Goal: Task Accomplishment & Management: Complete application form

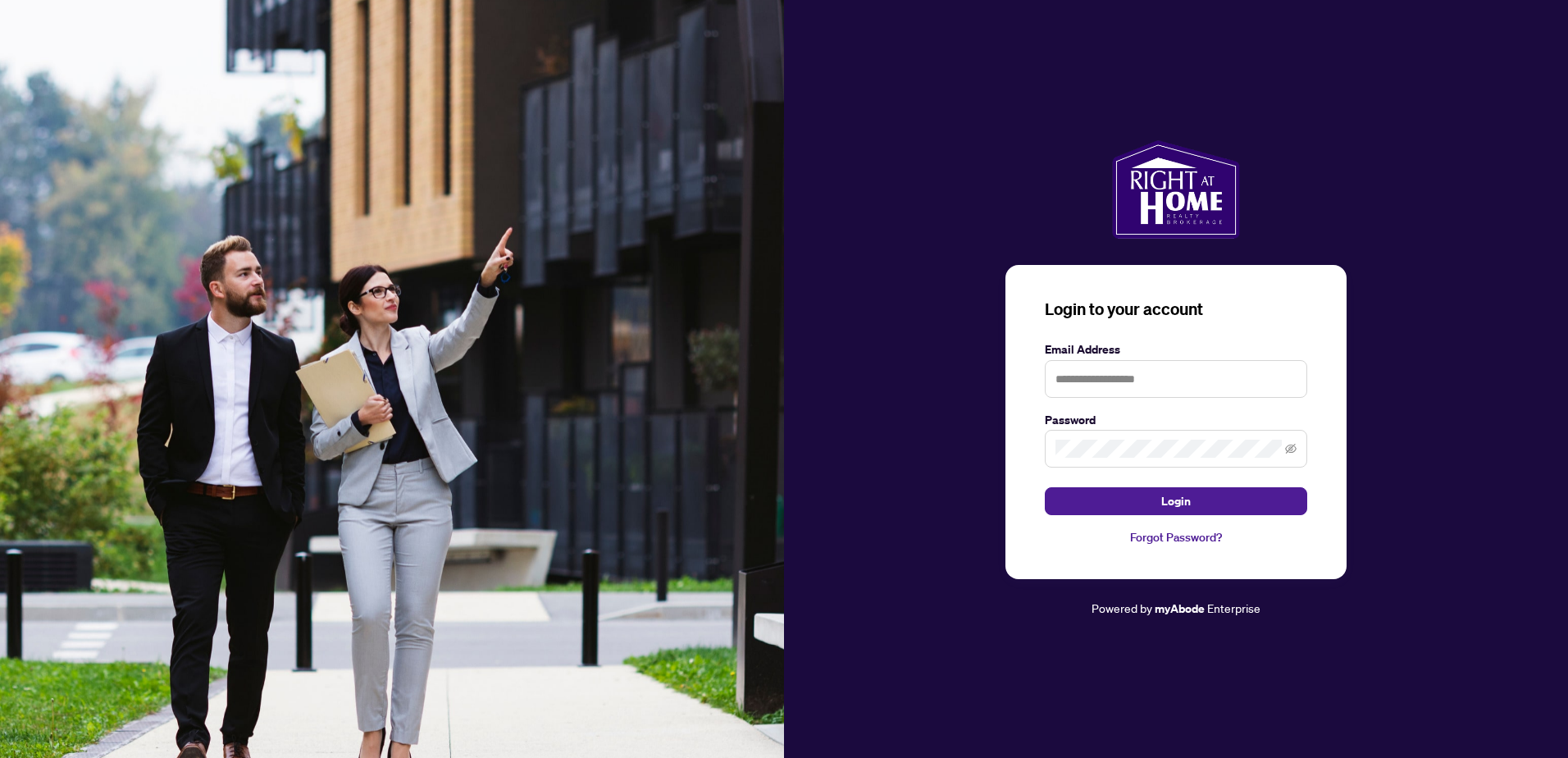
click at [1150, 347] on label "Email Address" at bounding box center [1176, 348] width 263 height 18
click at [1125, 374] on input "text" at bounding box center [1176, 379] width 263 height 38
type input "**********"
click at [1045, 487] on button "Login" at bounding box center [1176, 500] width 263 height 28
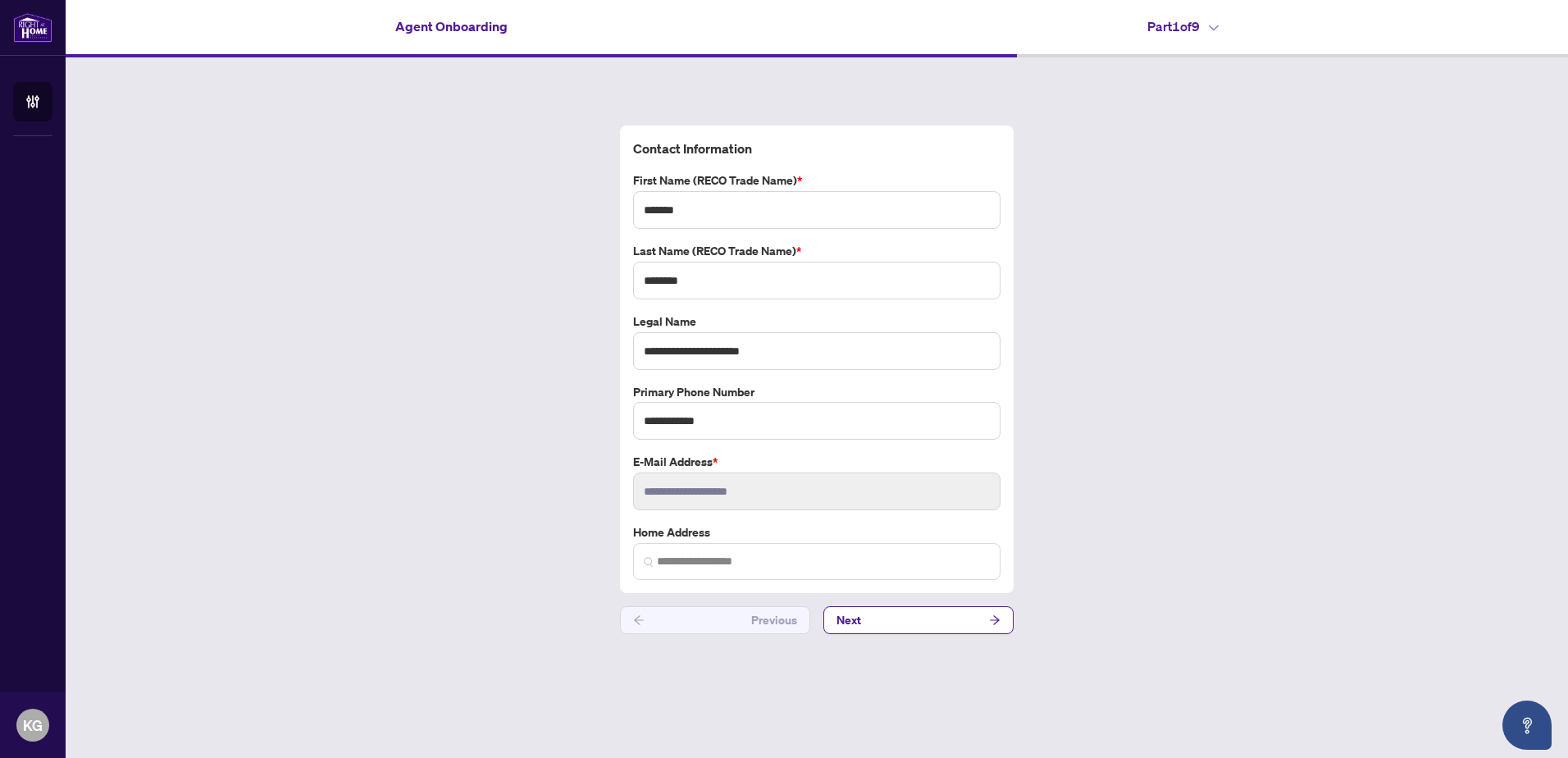
click at [1116, 246] on div "**********" at bounding box center [816, 379] width 1502 height 644
click at [1135, 395] on div "**********" at bounding box center [816, 379] width 1502 height 644
click at [970, 621] on button "Next" at bounding box center [918, 620] width 190 height 28
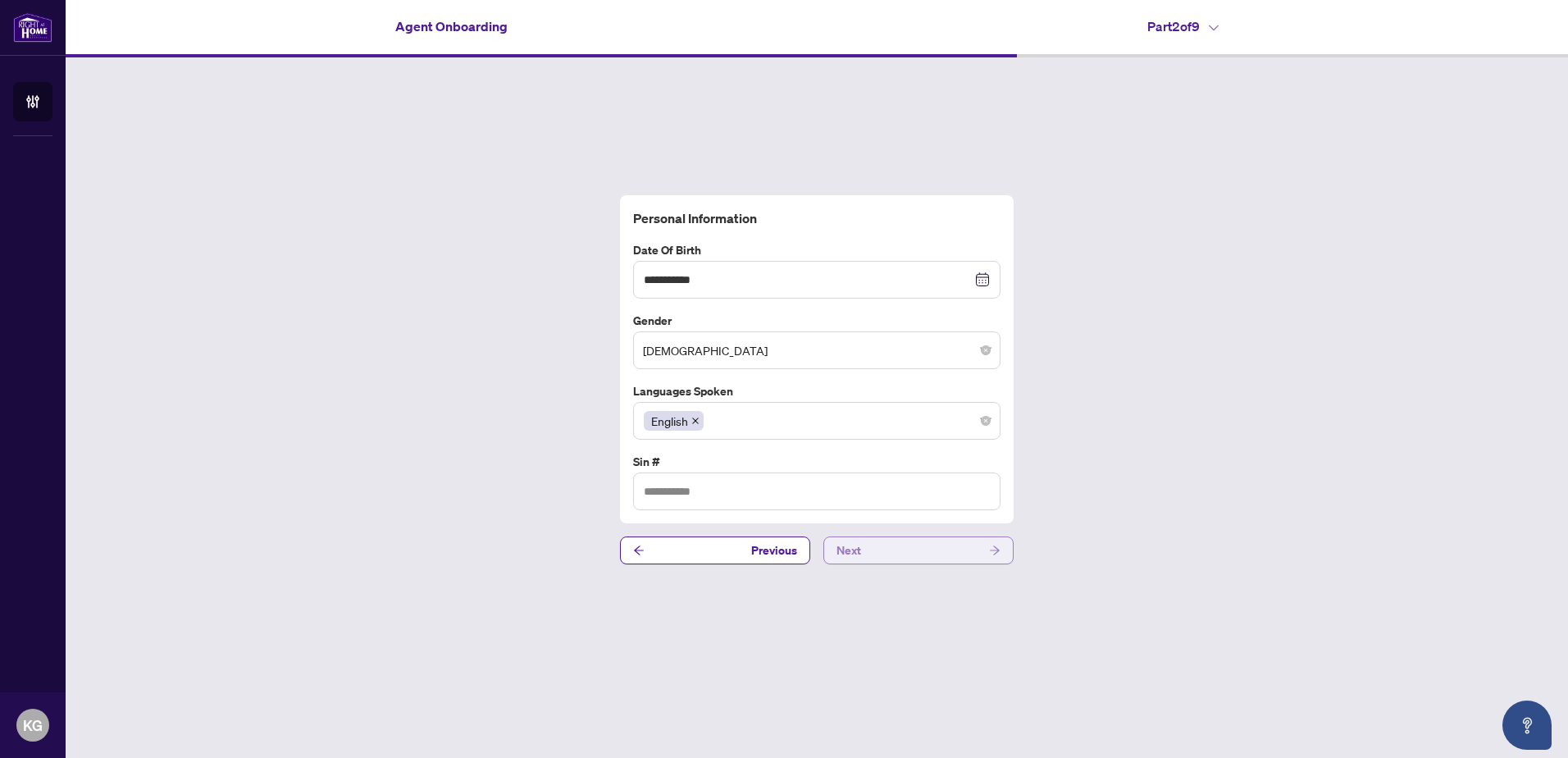
click at [902, 554] on button "Next" at bounding box center [918, 550] width 190 height 28
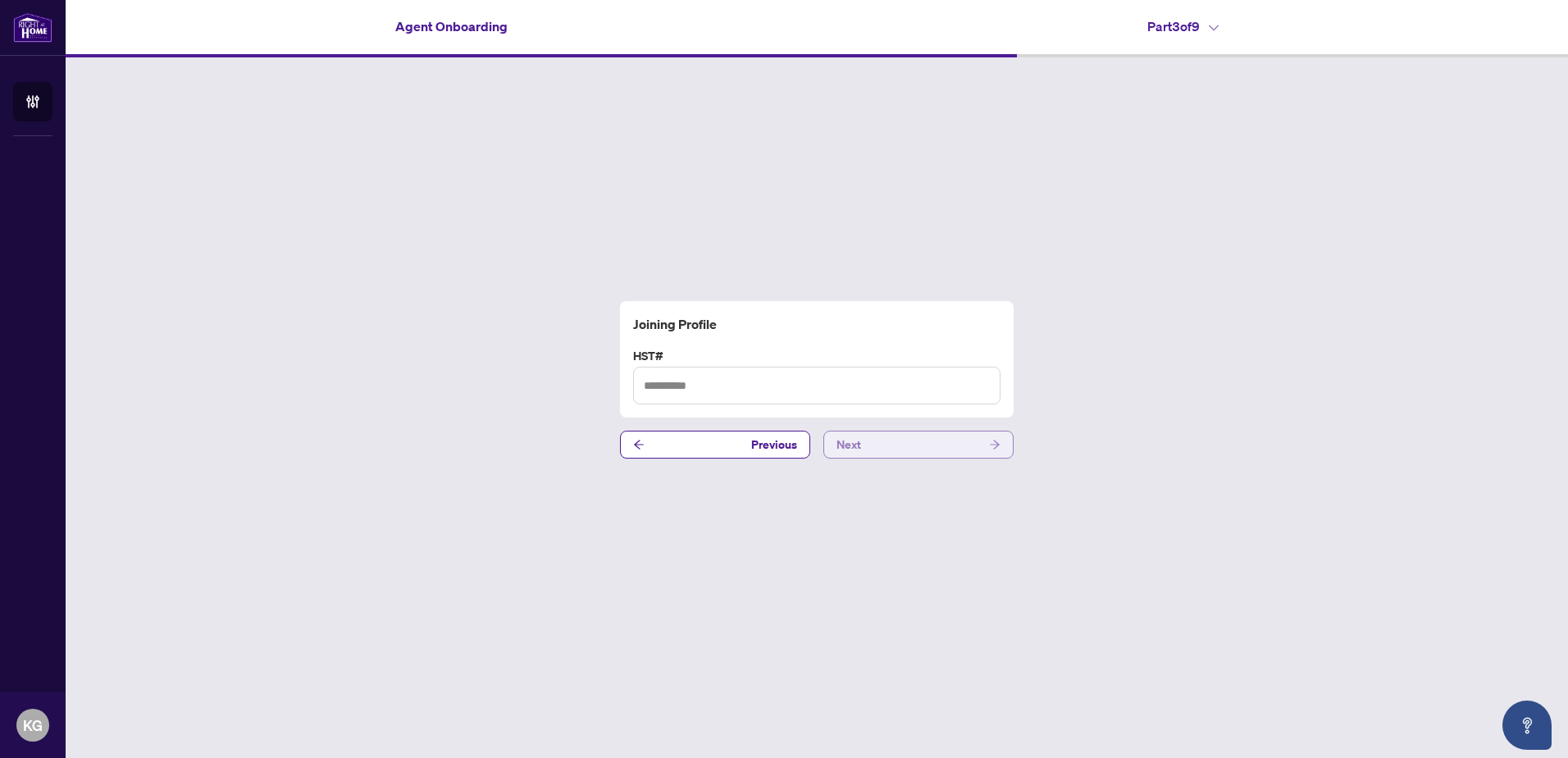
click at [895, 445] on button "Next" at bounding box center [918, 444] width 190 height 28
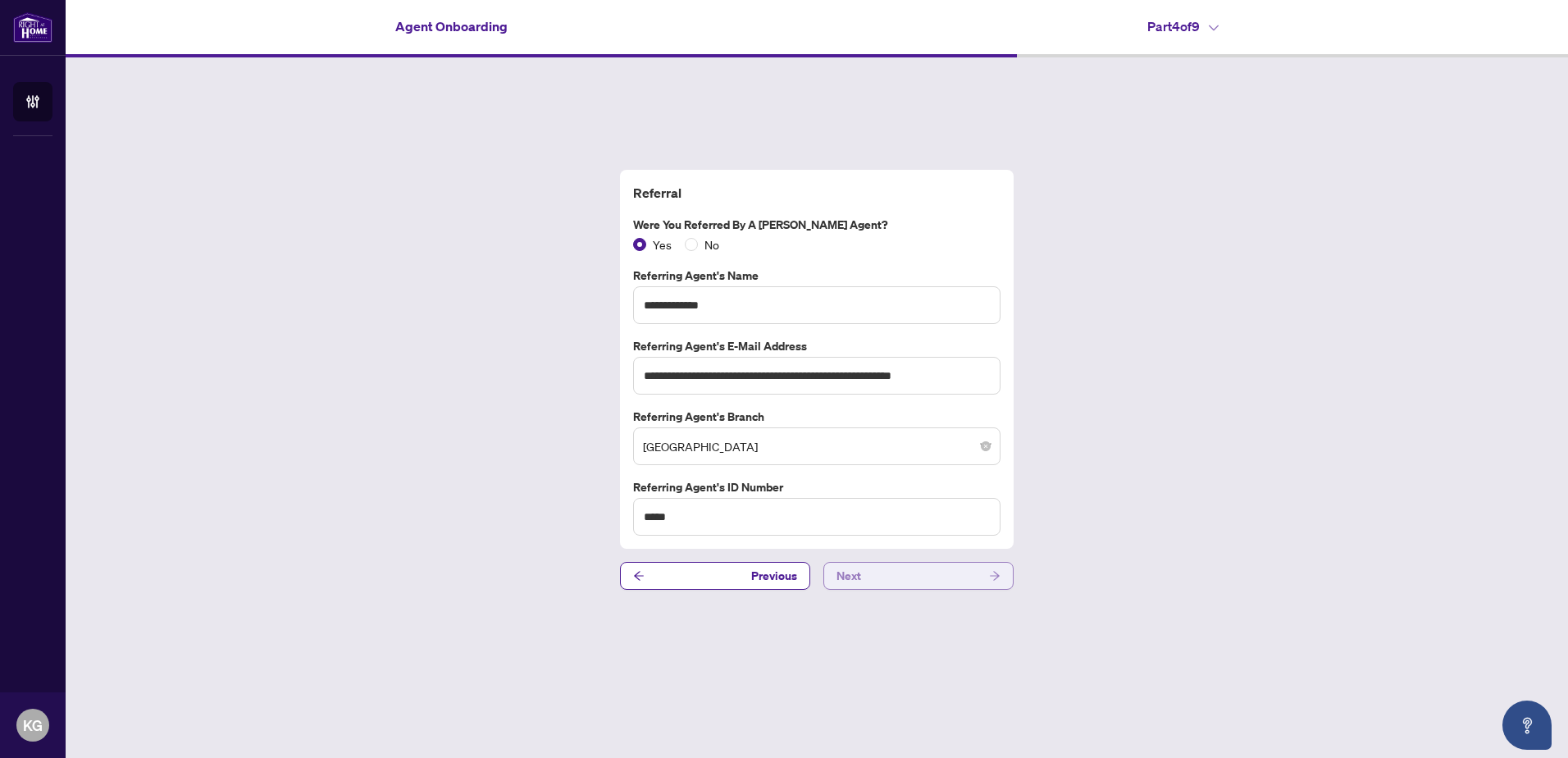
click at [902, 578] on button "Next" at bounding box center [918, 575] width 190 height 28
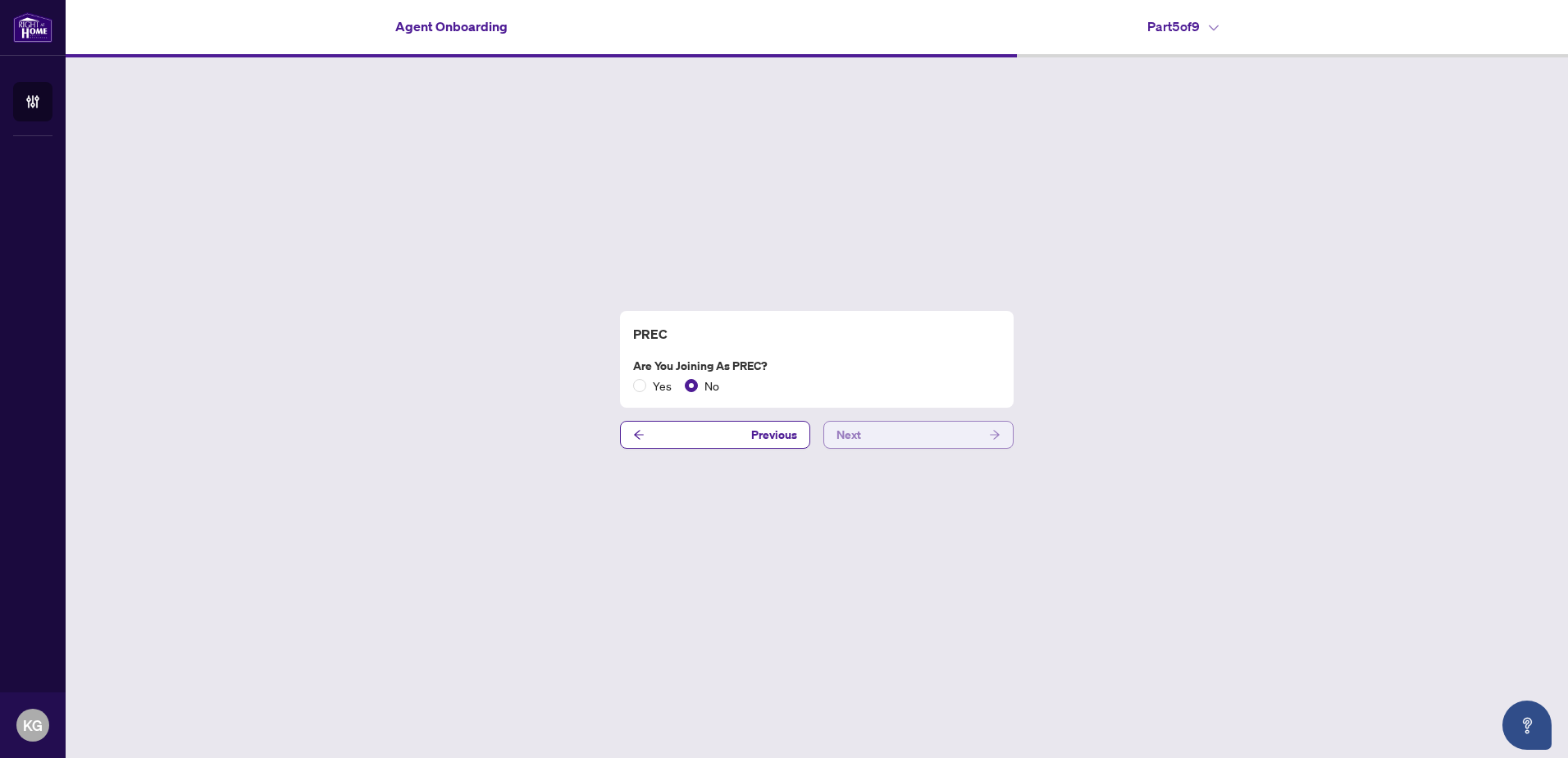
click at [888, 429] on button "Next" at bounding box center [918, 434] width 190 height 28
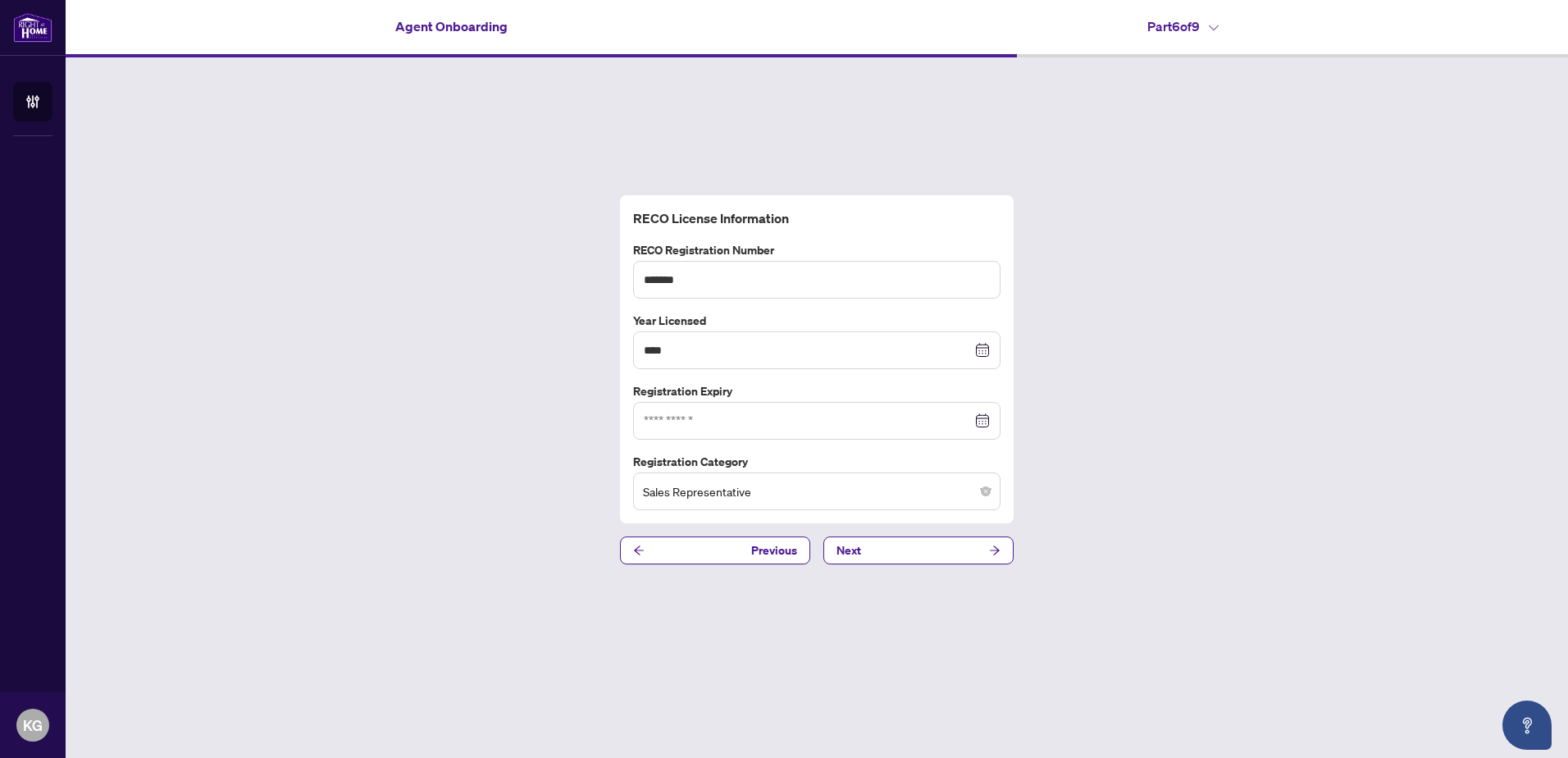
click at [984, 421] on div at bounding box center [816, 420] width 346 height 18
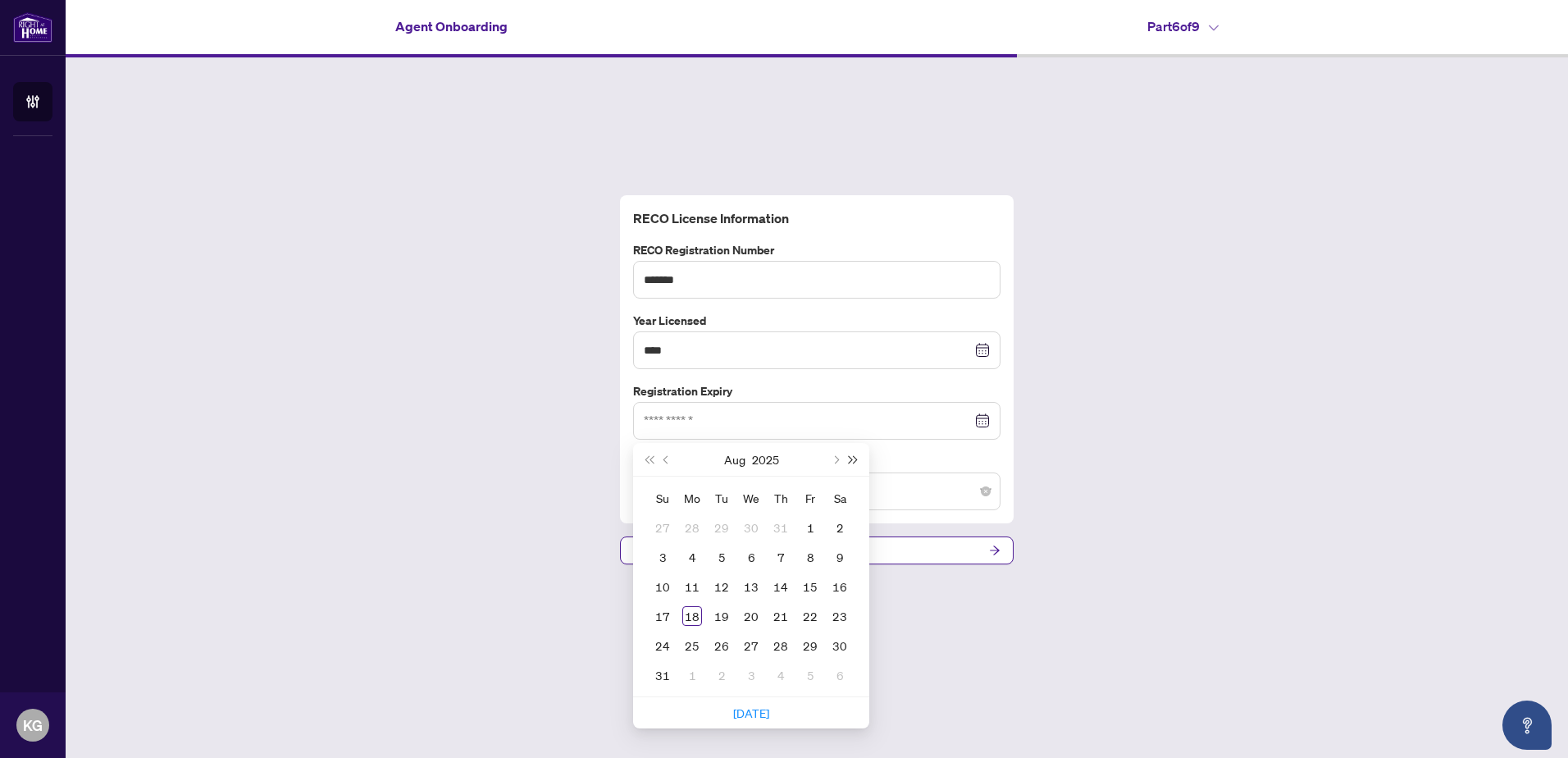
click at [853, 461] on span "Next year (Control + right)" at bounding box center [854, 459] width 9 height 9
type input "**********"
click at [834, 556] on div "14" at bounding box center [839, 557] width 20 height 20
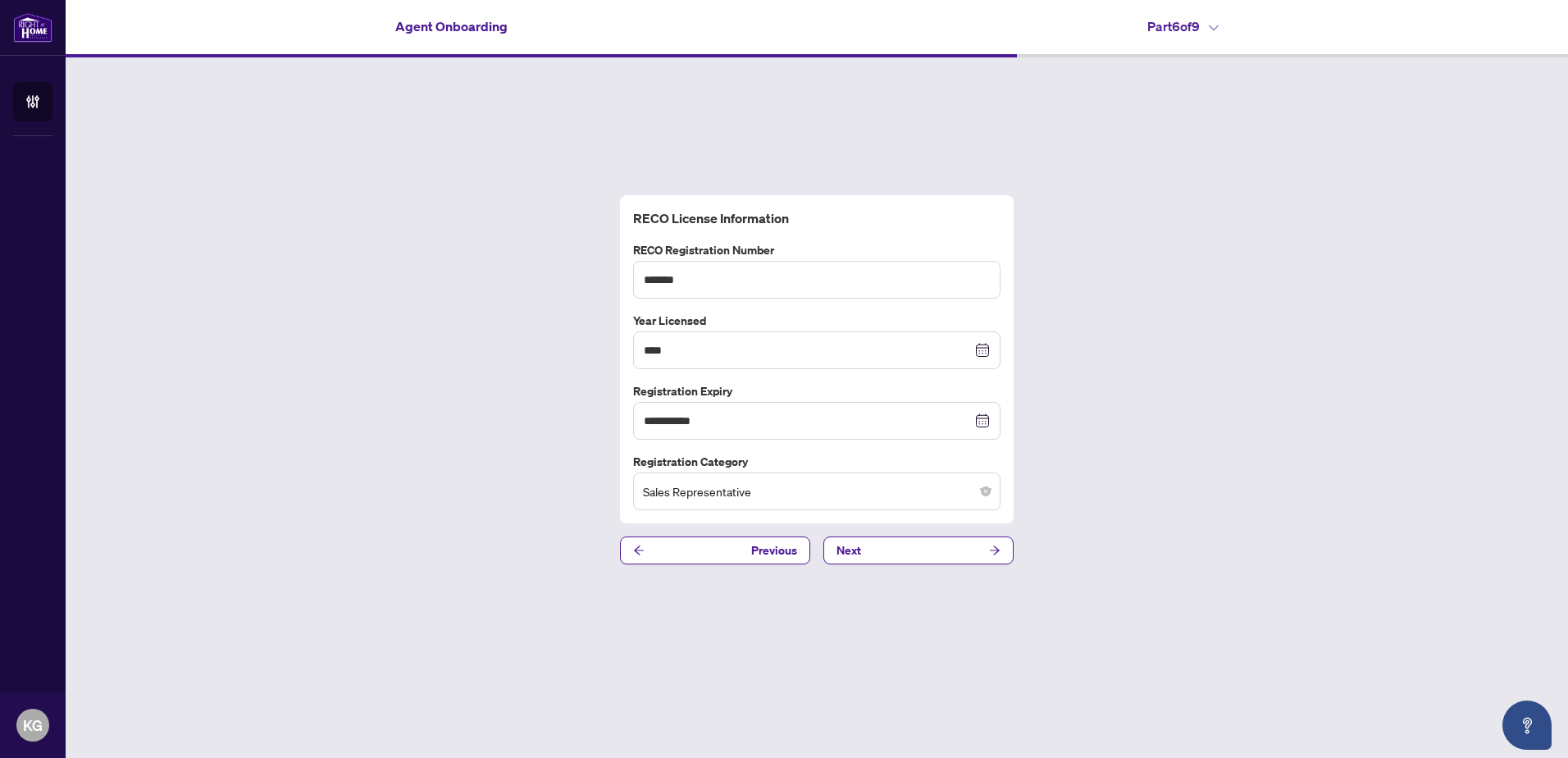
click at [985, 498] on span "Sales Representative" at bounding box center [816, 491] width 348 height 32
click at [979, 491] on span "Sales Representative" at bounding box center [816, 491] width 348 height 32
click at [922, 549] on button "Next" at bounding box center [918, 550] width 190 height 28
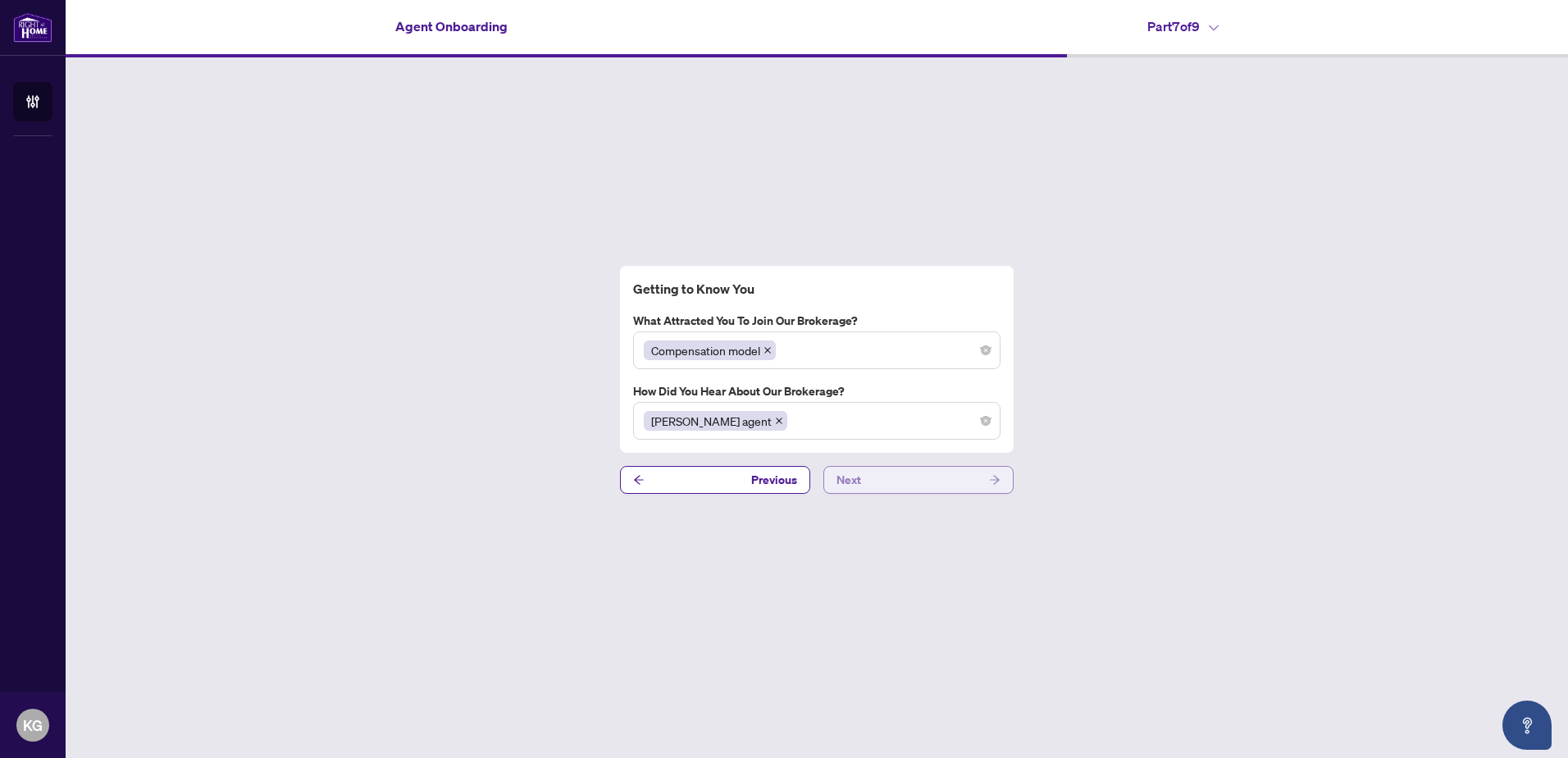
click at [884, 485] on button "Next" at bounding box center [918, 479] width 190 height 28
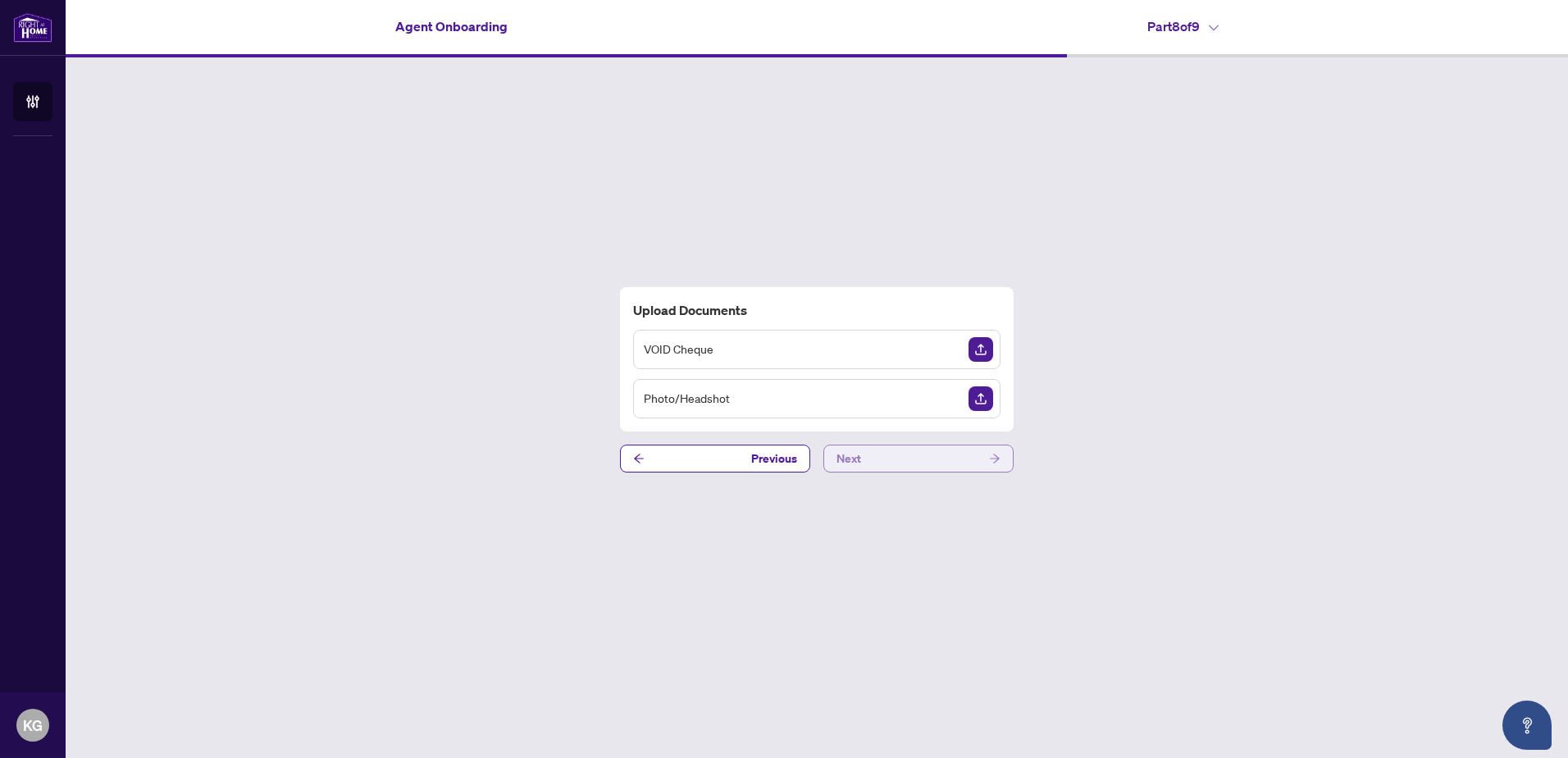
click at [921, 460] on button "Next" at bounding box center [918, 457] width 190 height 28
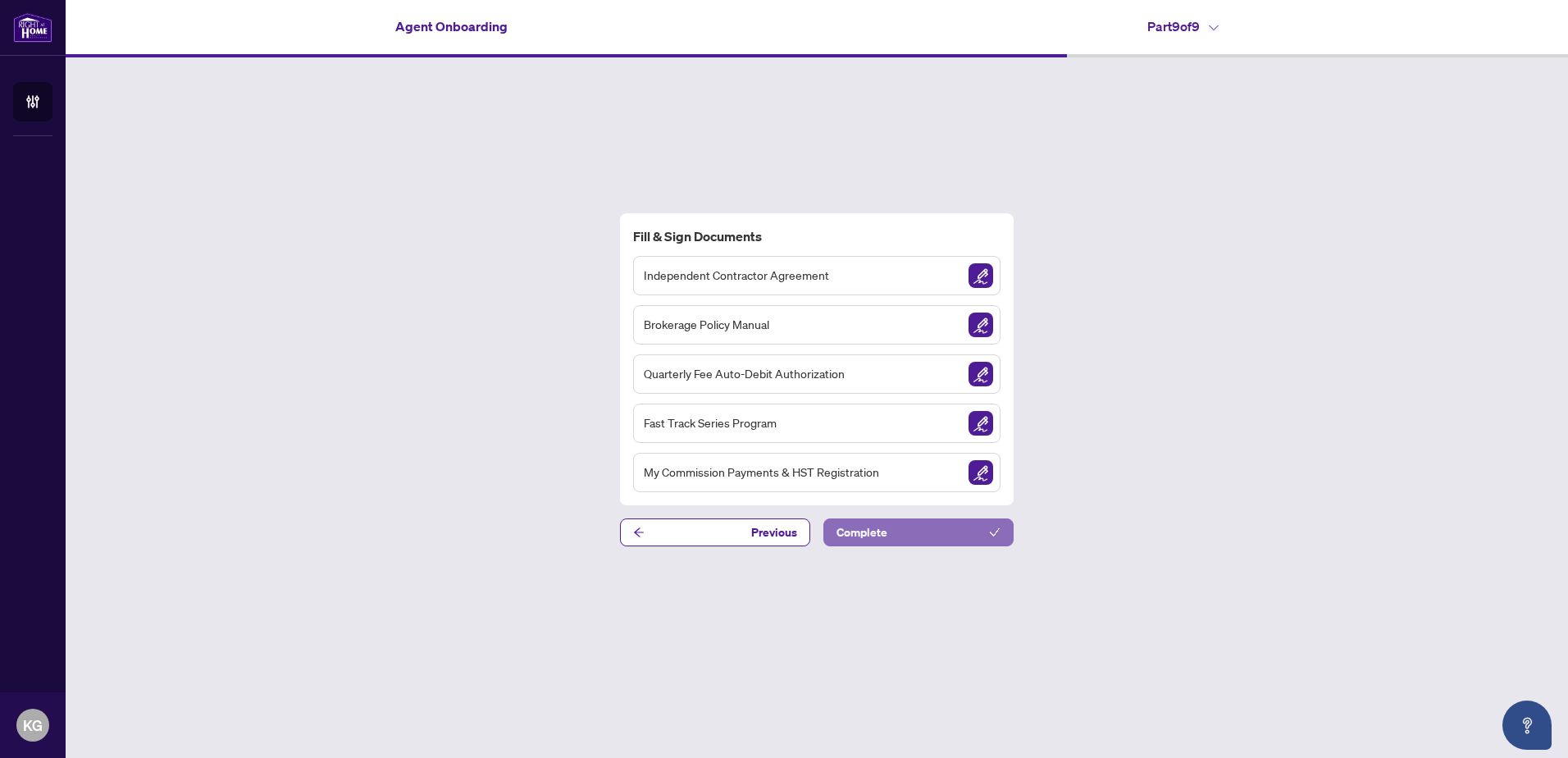
click at [938, 533] on button "Complete" at bounding box center [918, 532] width 190 height 28
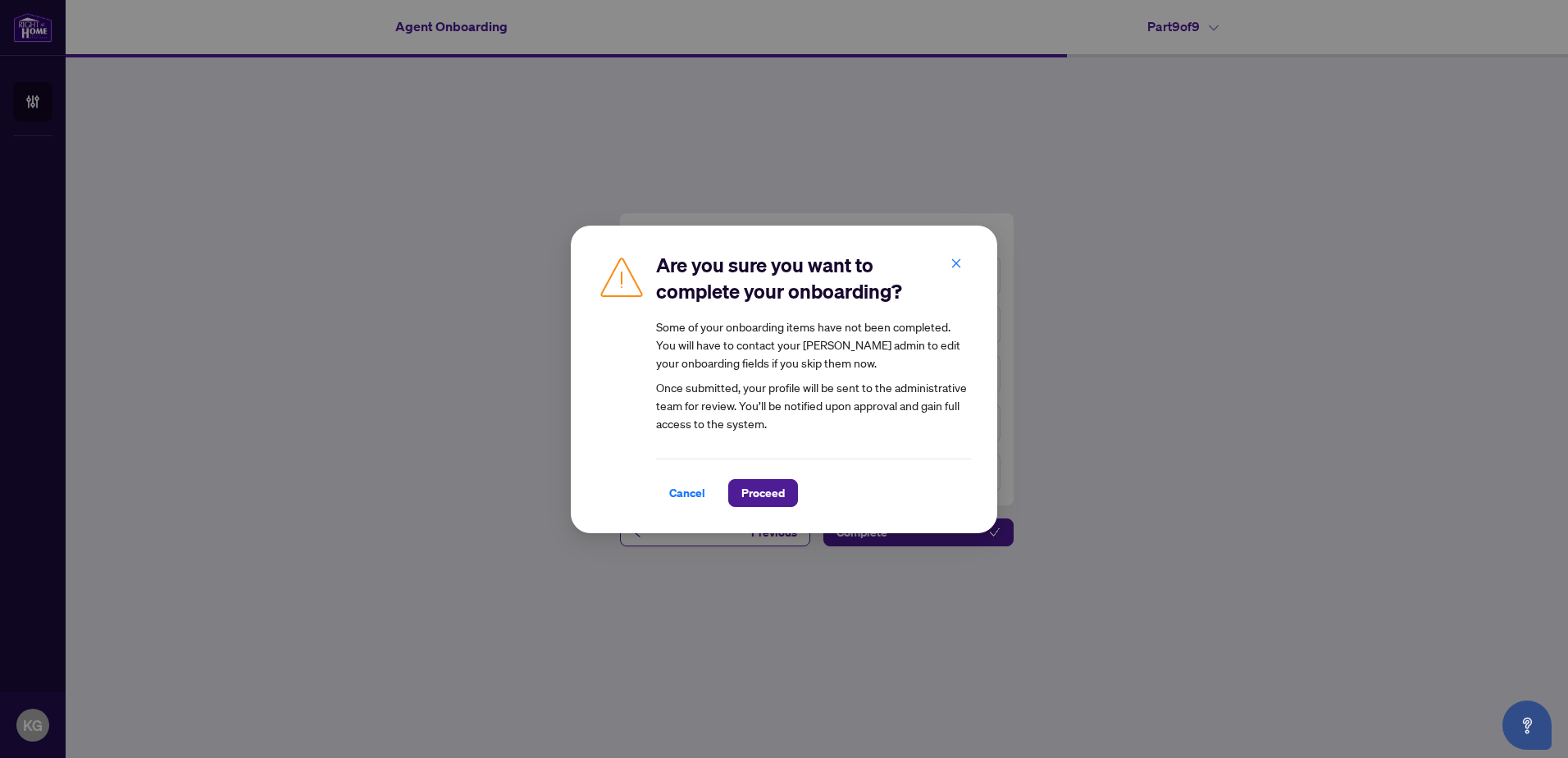
click at [688, 493] on span "Cancel" at bounding box center [688, 492] width 36 height 26
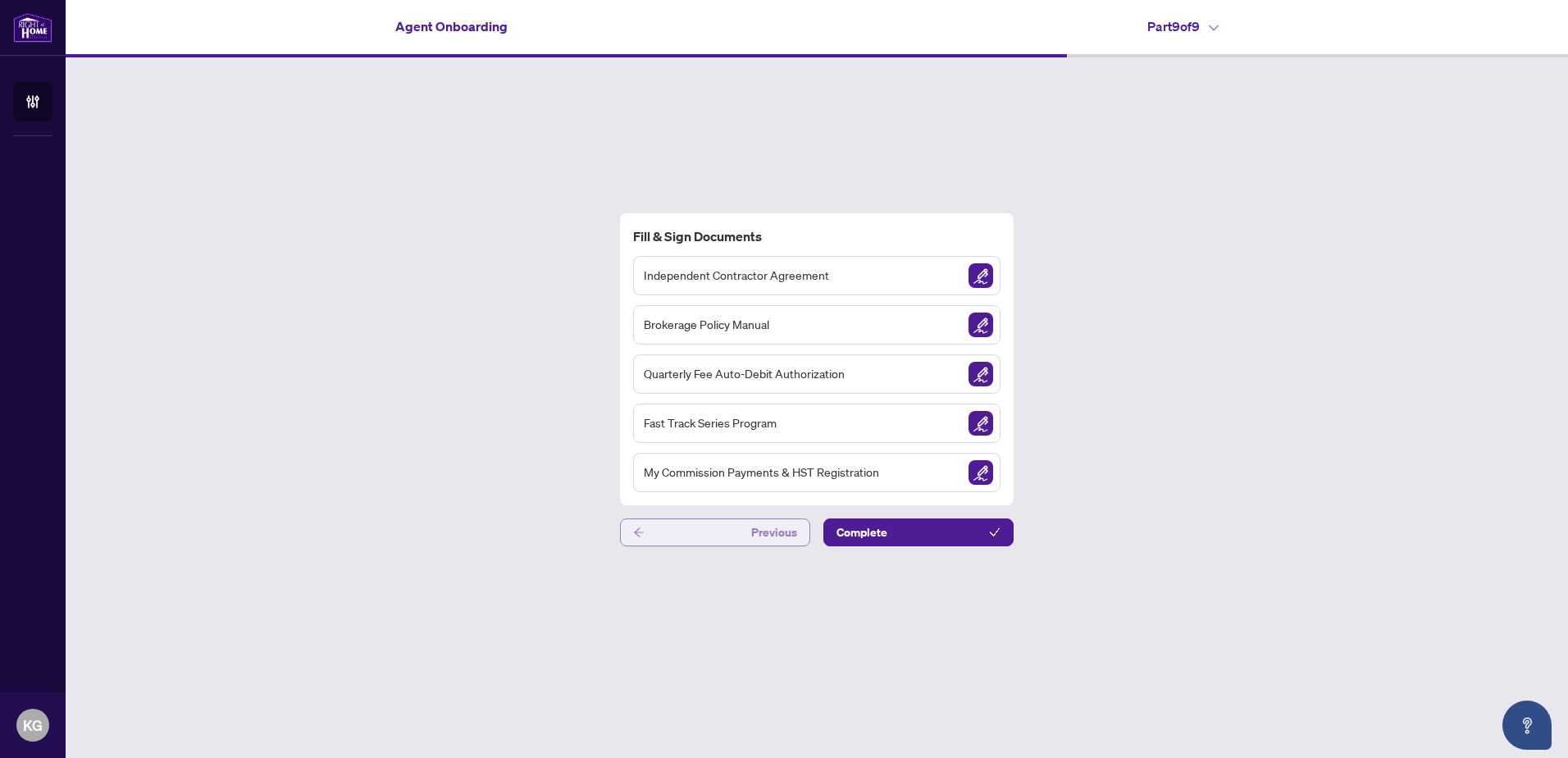
click at [742, 531] on button "Previous" at bounding box center [714, 532] width 190 height 28
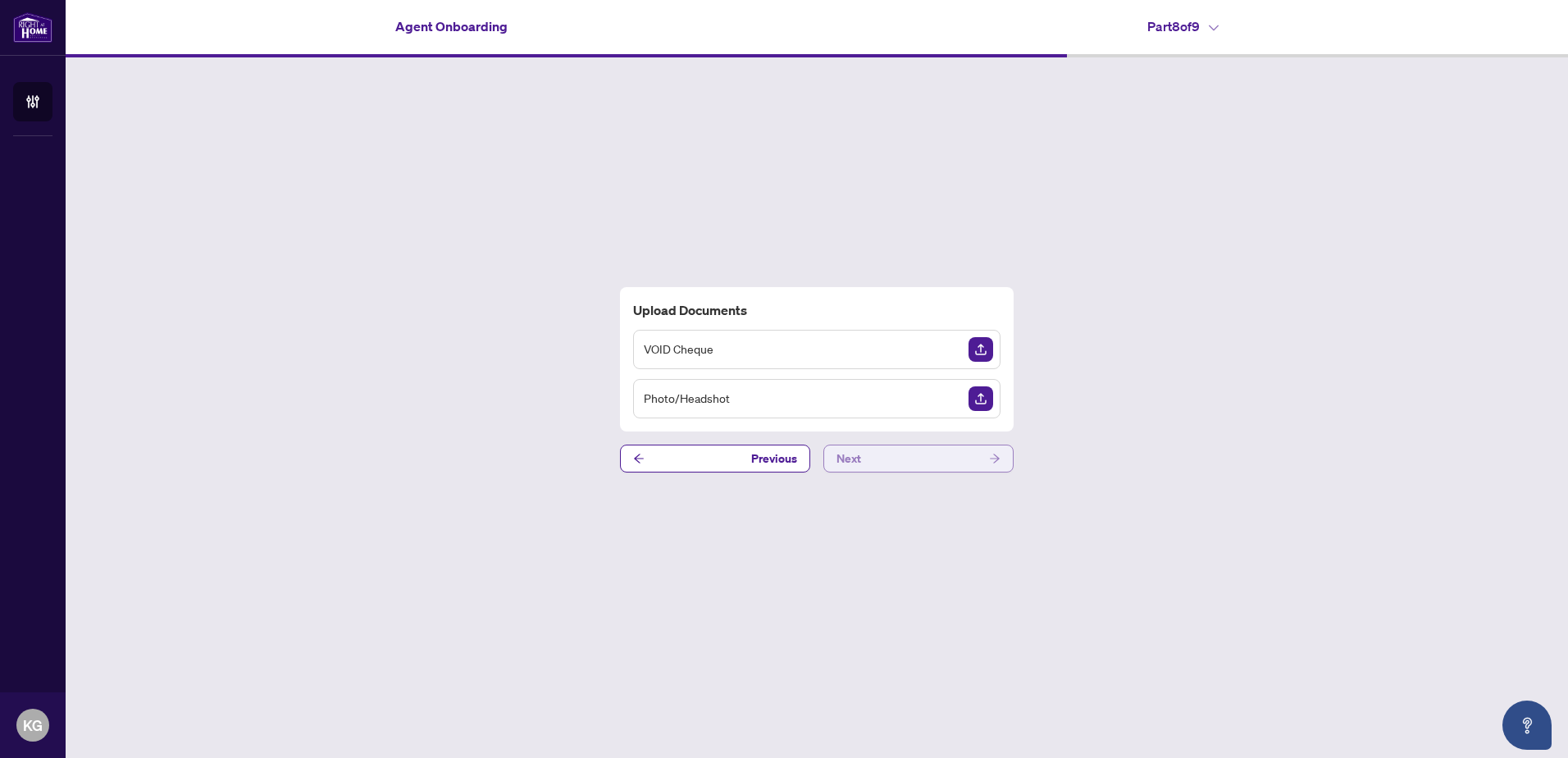
click at [860, 456] on span "Next" at bounding box center [849, 457] width 25 height 26
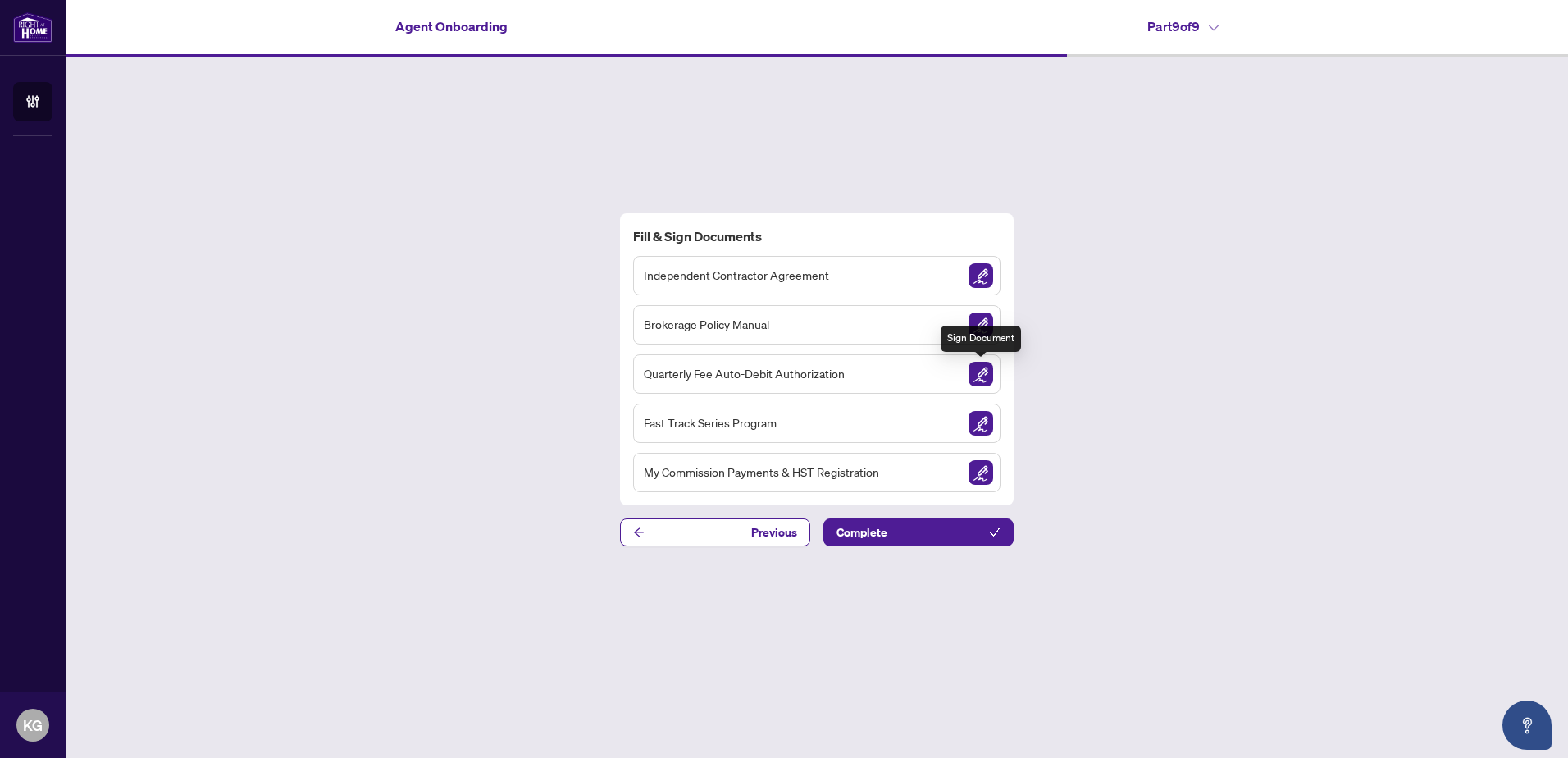
click at [983, 376] on img "Sign Document" at bounding box center [981, 374] width 25 height 25
click at [982, 277] on img "Sign Document" at bounding box center [981, 276] width 25 height 25
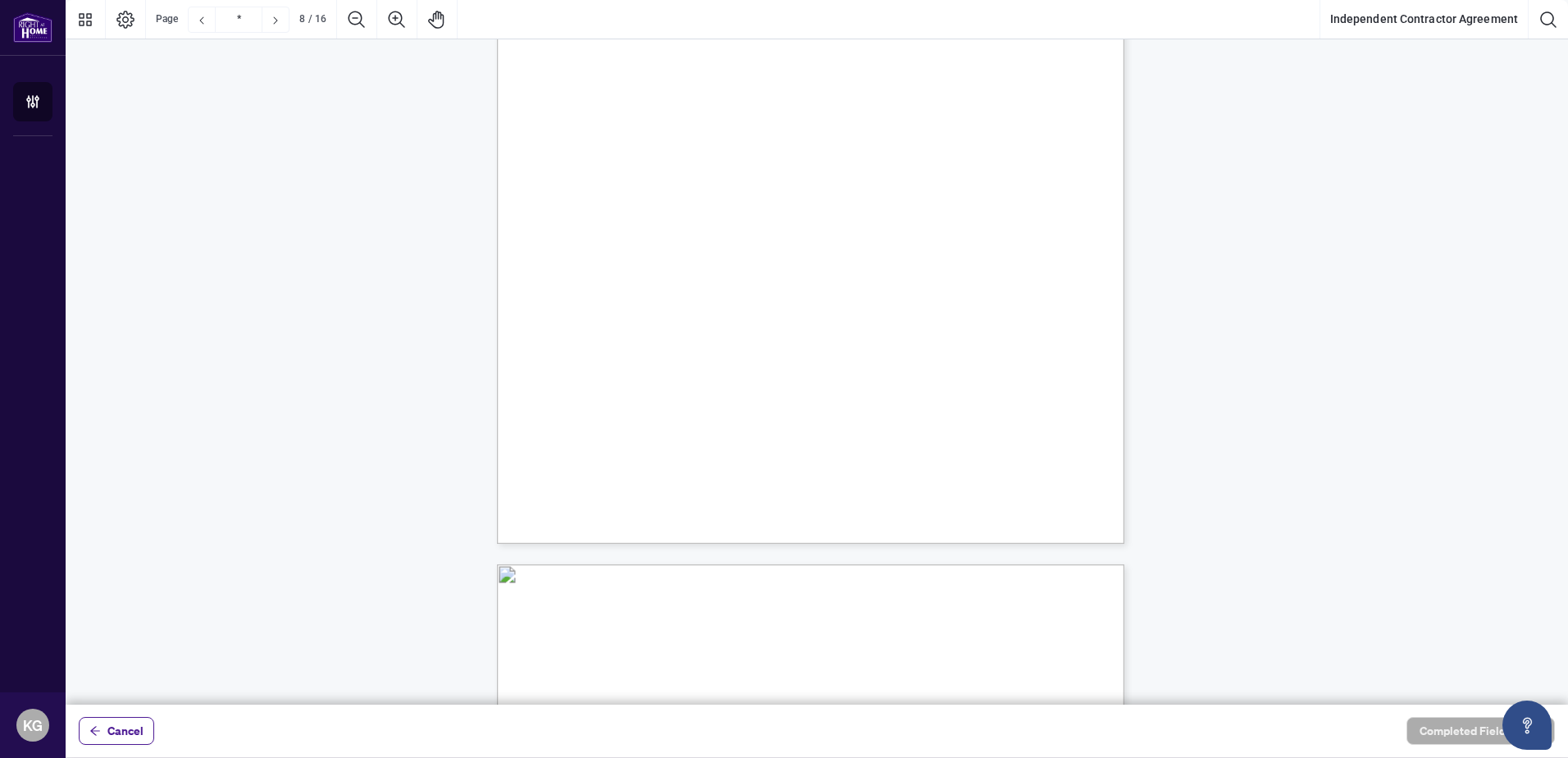
type input "*"
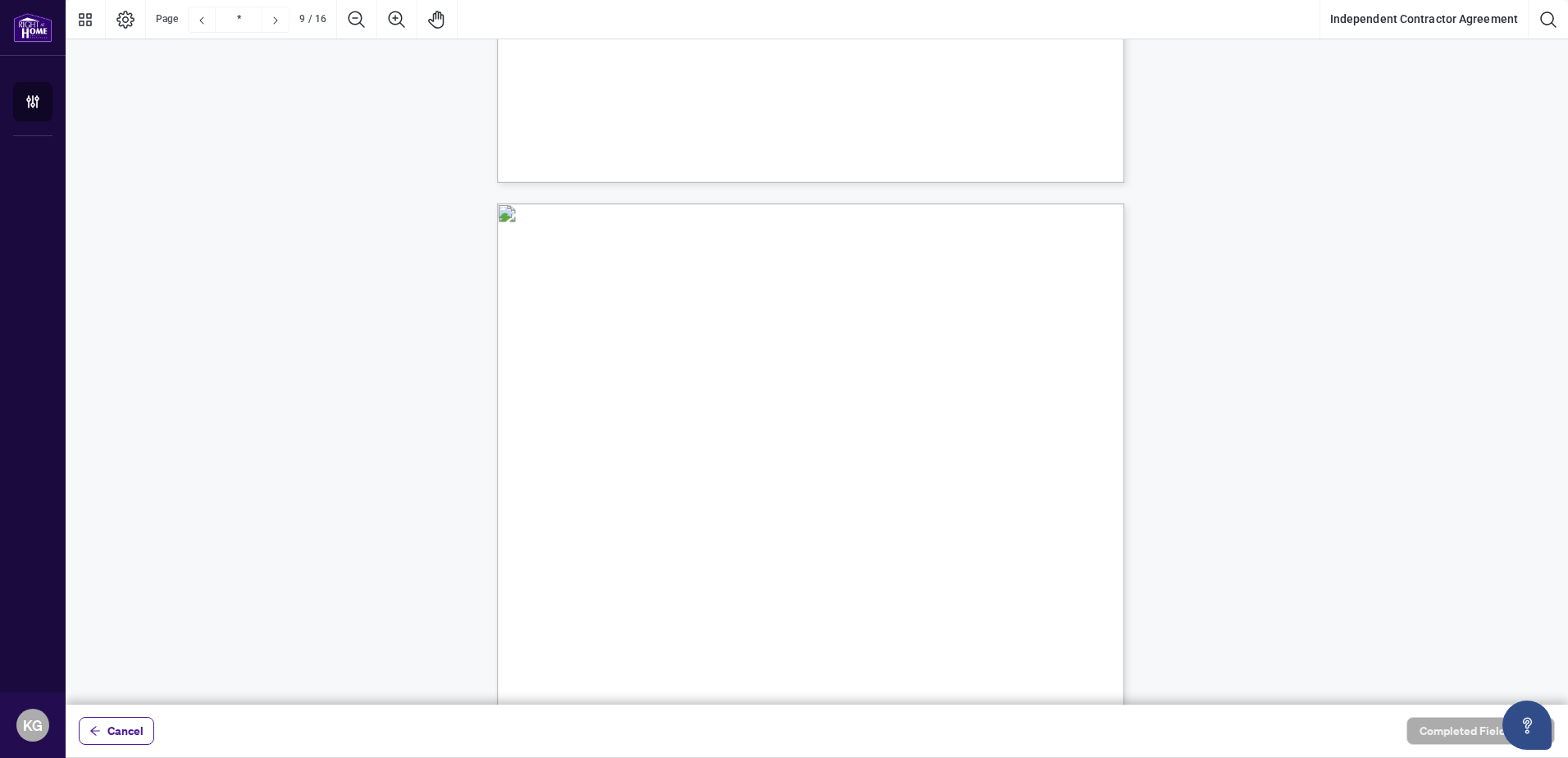
scroll to position [6559, 0]
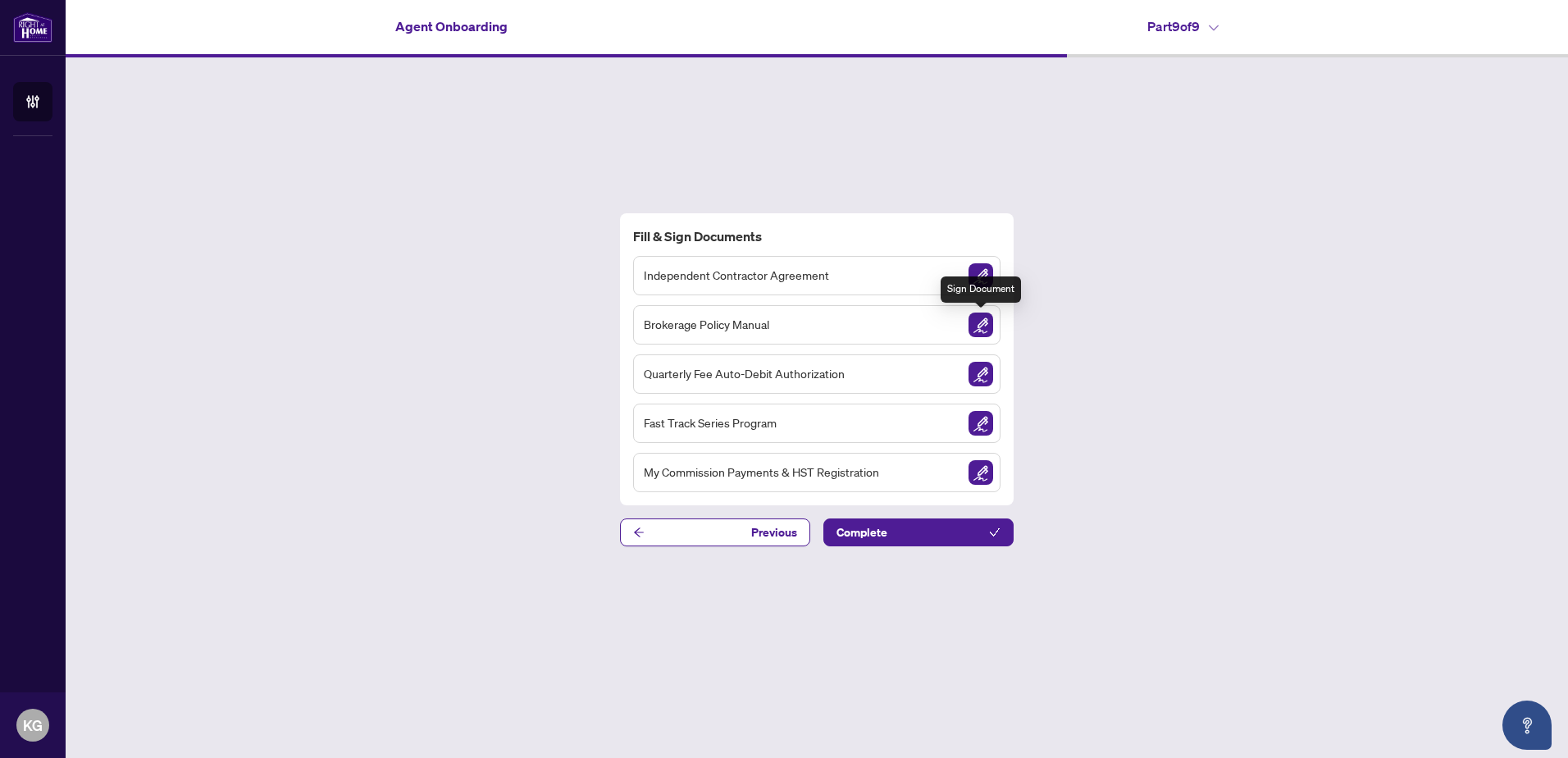
click at [985, 327] on img "Sign Document" at bounding box center [981, 325] width 25 height 25
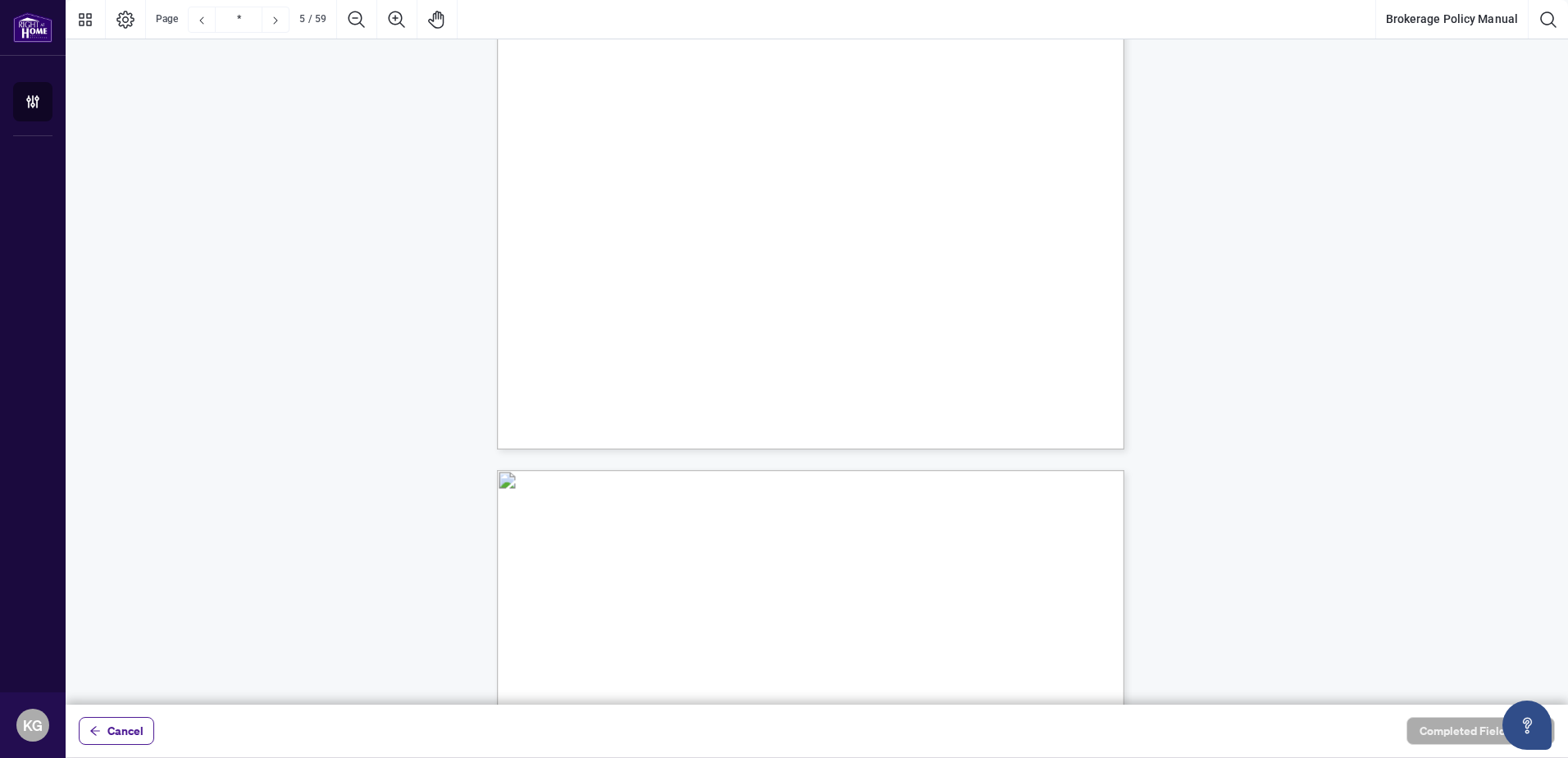
type input "*"
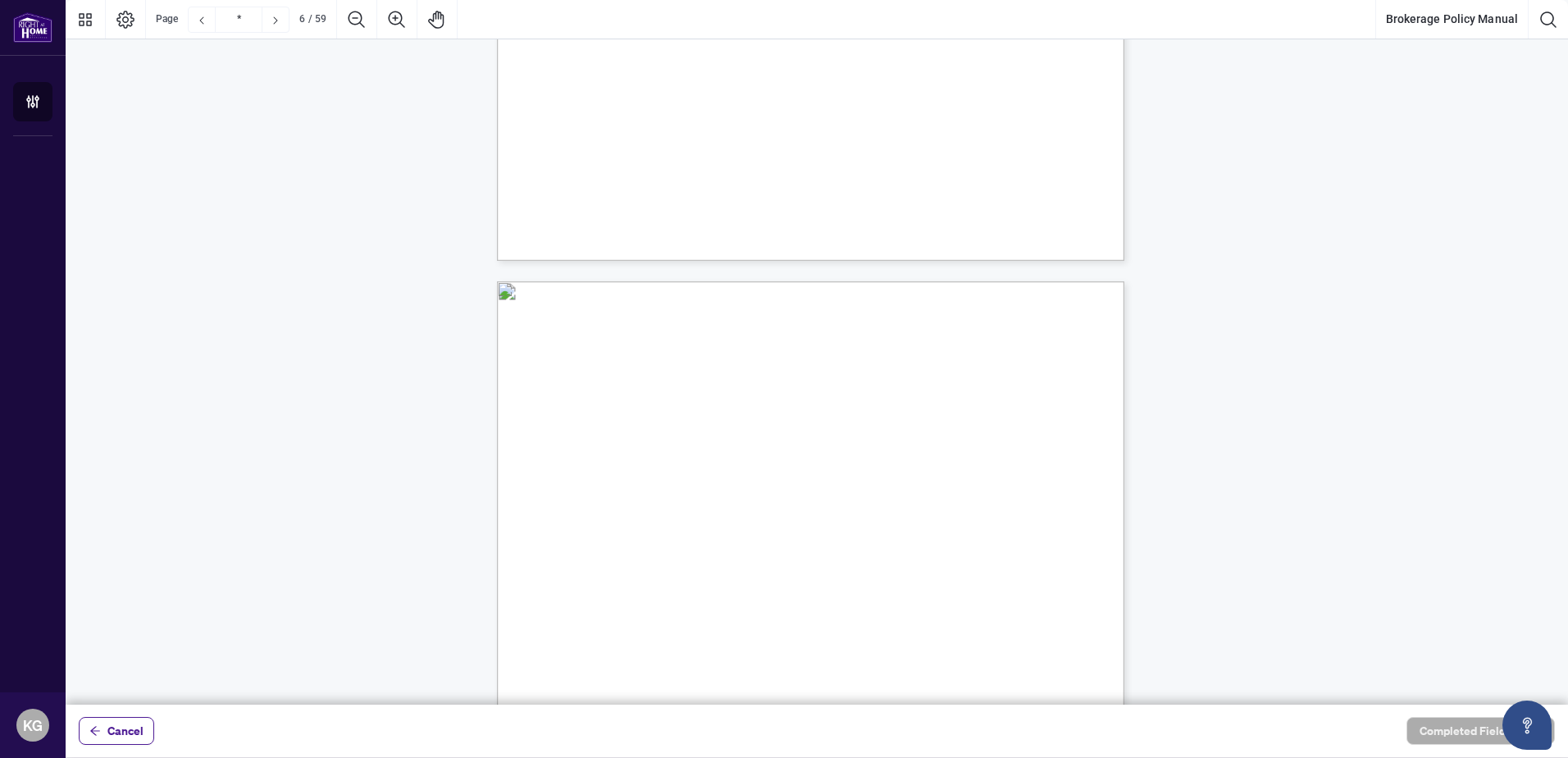
scroll to position [4427, 0]
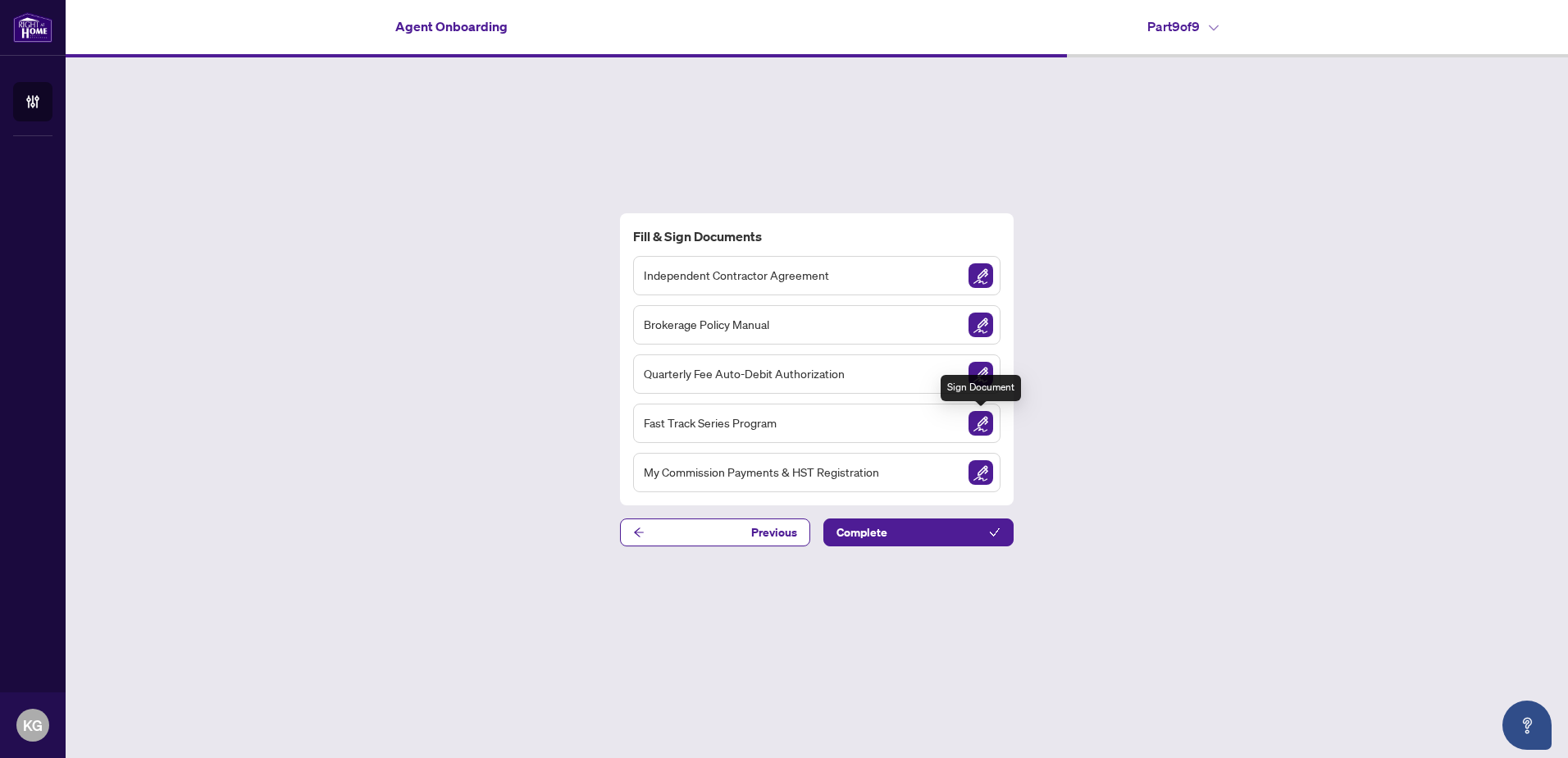
click at [981, 426] on img "Sign Document" at bounding box center [981, 423] width 25 height 25
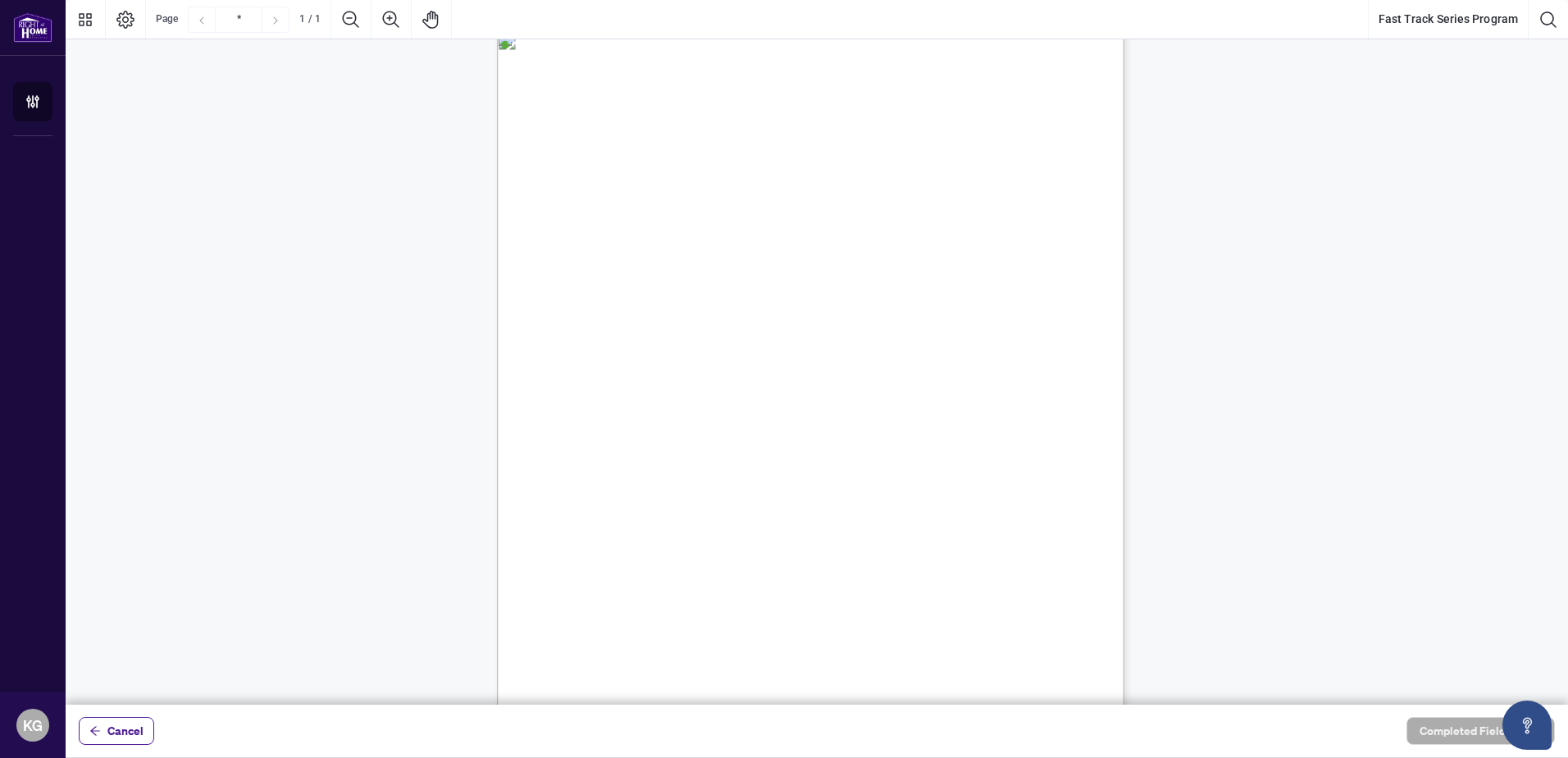
scroll to position [15, 0]
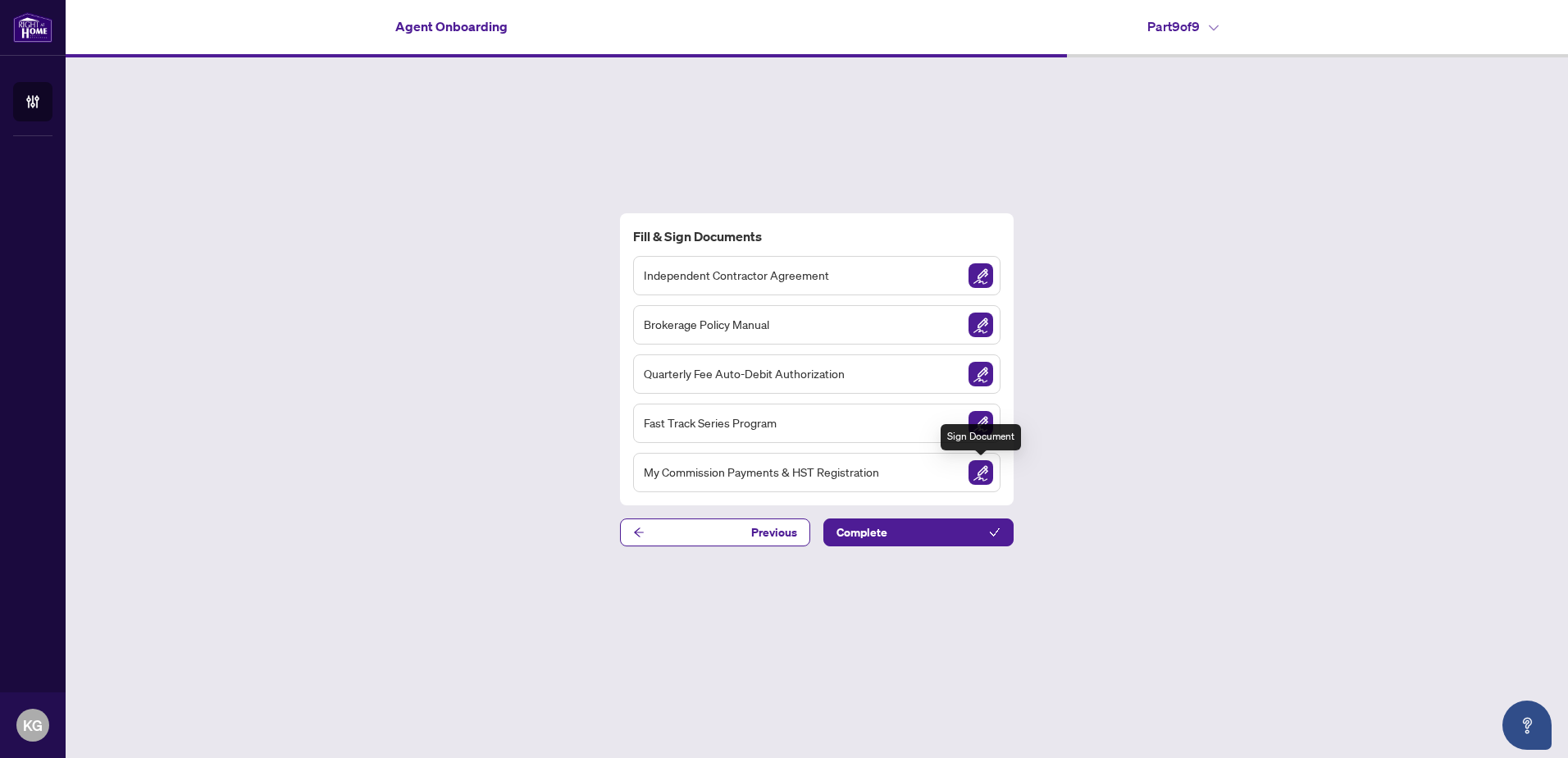
click at [985, 468] on img "Sign Document" at bounding box center [981, 473] width 25 height 25
